Goal: Information Seeking & Learning: Learn about a topic

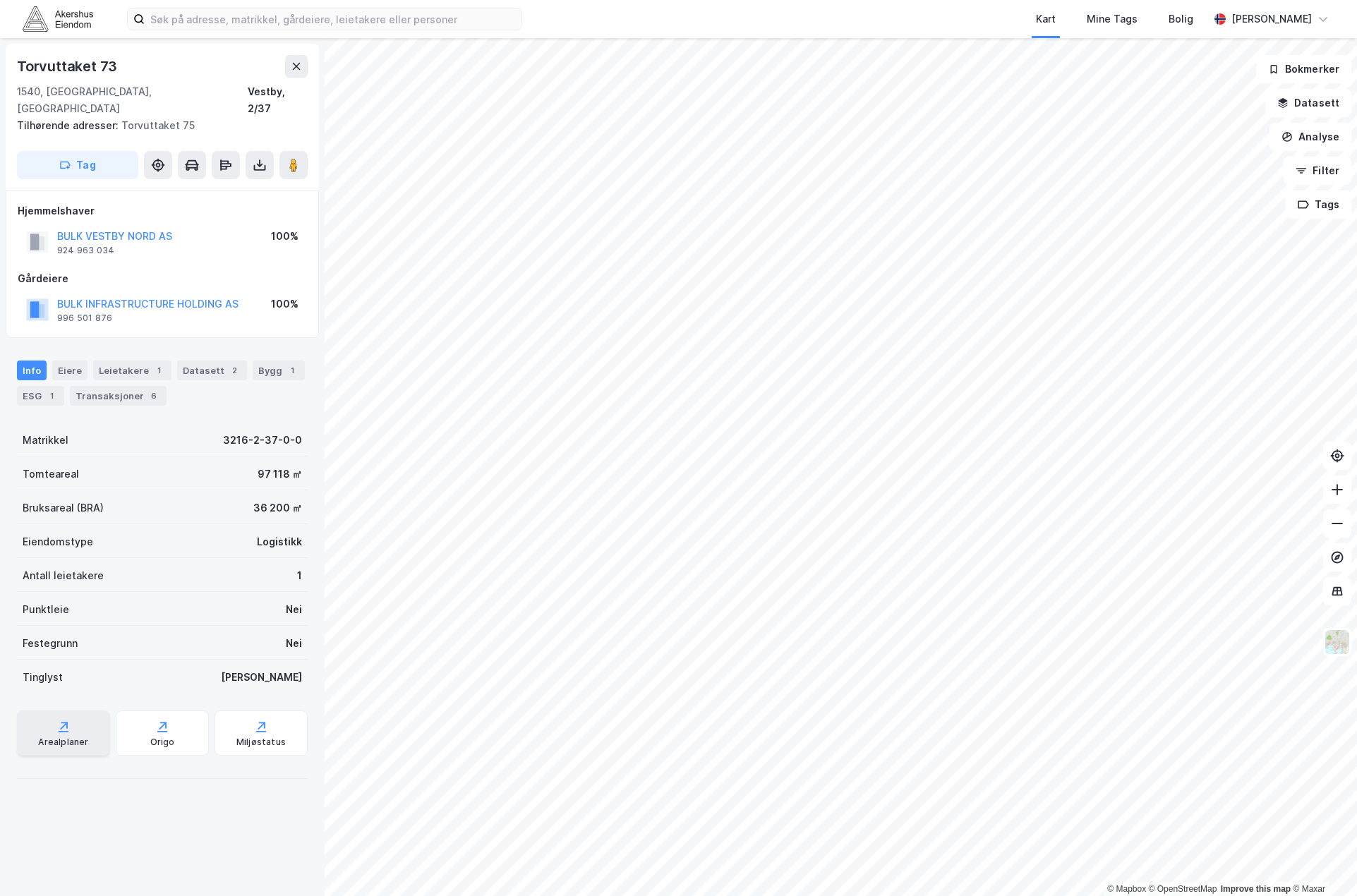
click at [47, 736] on div "Arealplaner" at bounding box center [63, 742] width 50 height 12
